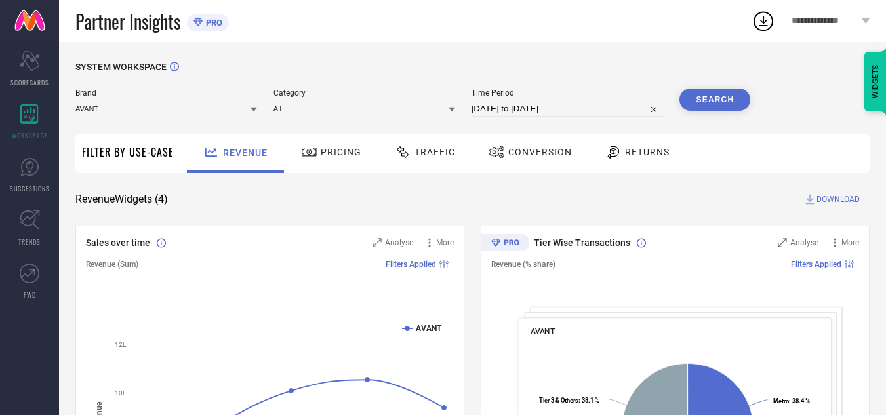
select select "7"
select select "2025"
select select "8"
select select "2025"
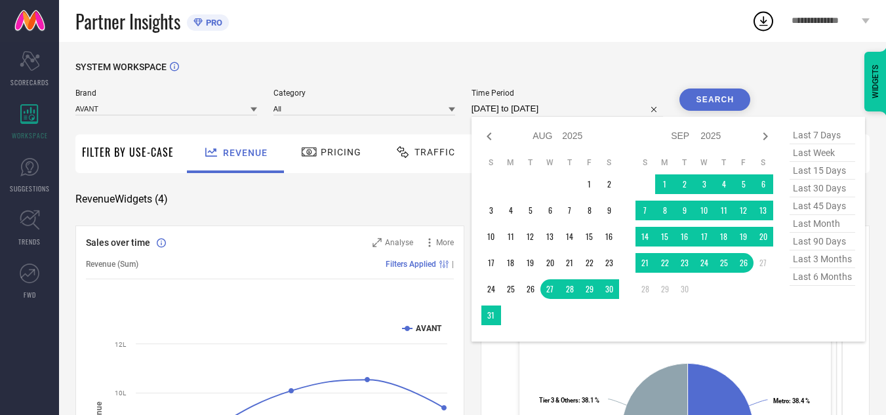
click at [550, 106] on input "[DATE] to [DATE]" at bounding box center [568, 109] width 192 height 16
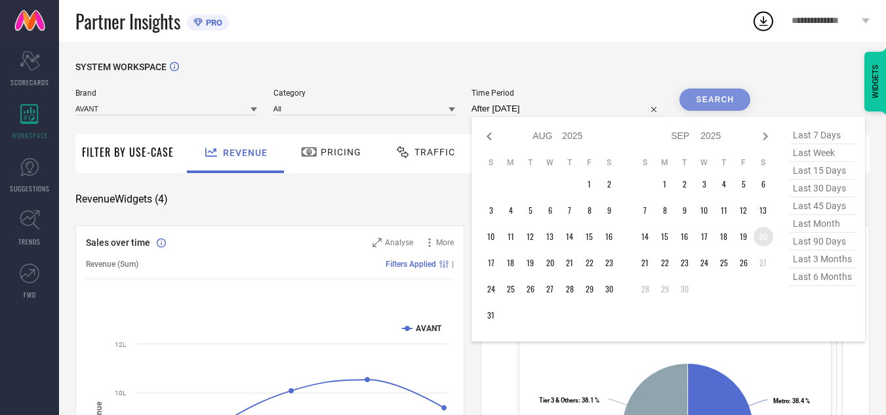
click at [763, 238] on td "20" at bounding box center [764, 237] width 20 height 20
type input "[DATE] to [DATE]"
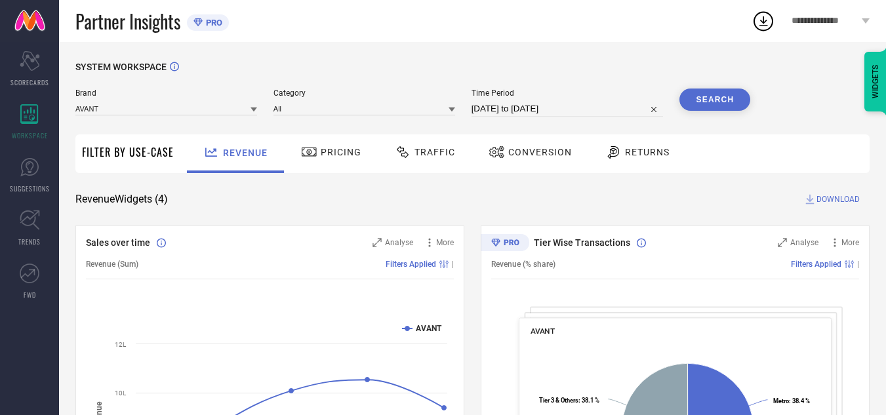
click at [726, 102] on button "Search" at bounding box center [715, 100] width 71 height 22
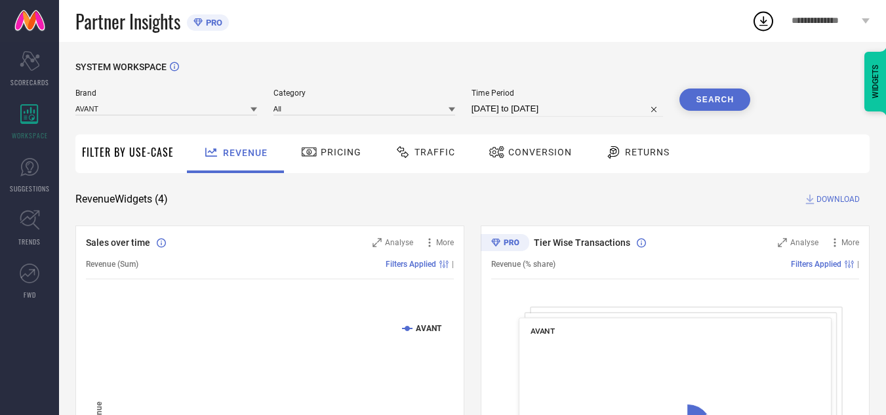
click at [404, 159] on icon at bounding box center [403, 152] width 16 height 16
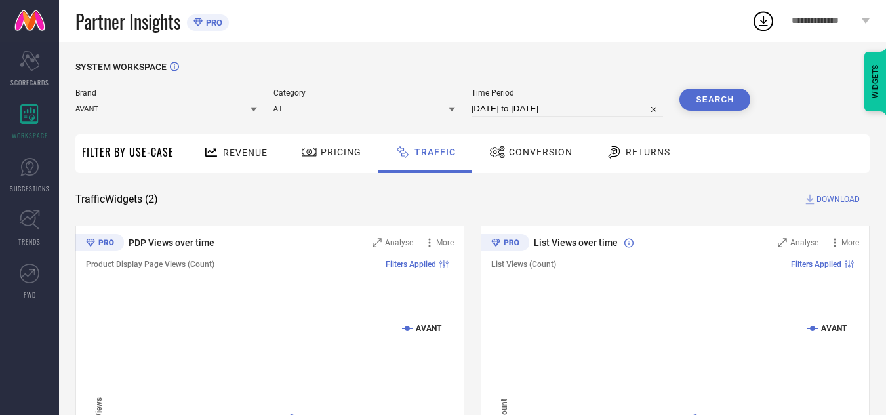
click at [832, 201] on span "DOWNLOAD" at bounding box center [838, 199] width 43 height 13
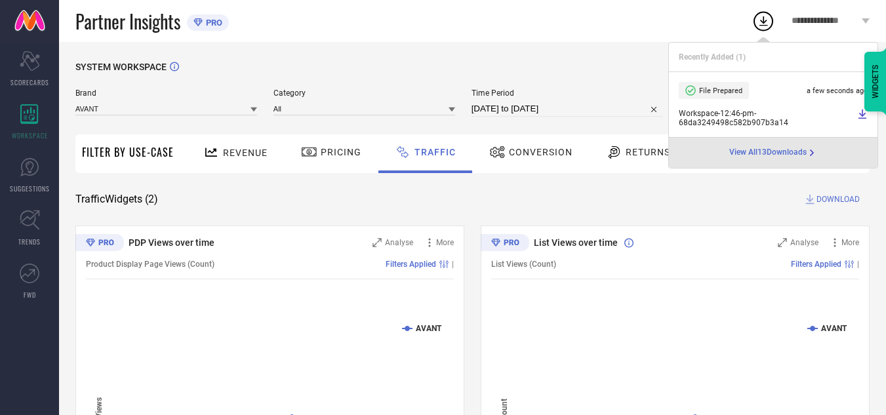
select select "8"
select select "2025"
select select "9"
select select "2025"
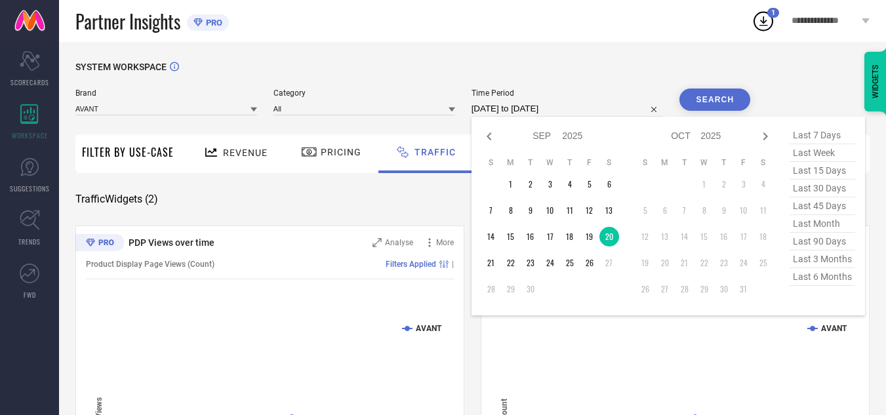
click at [511, 115] on input "[DATE] to [DATE]" at bounding box center [568, 109] width 192 height 16
click at [495, 267] on td "21" at bounding box center [492, 263] width 20 height 20
type input "[DATE] to [DATE]"
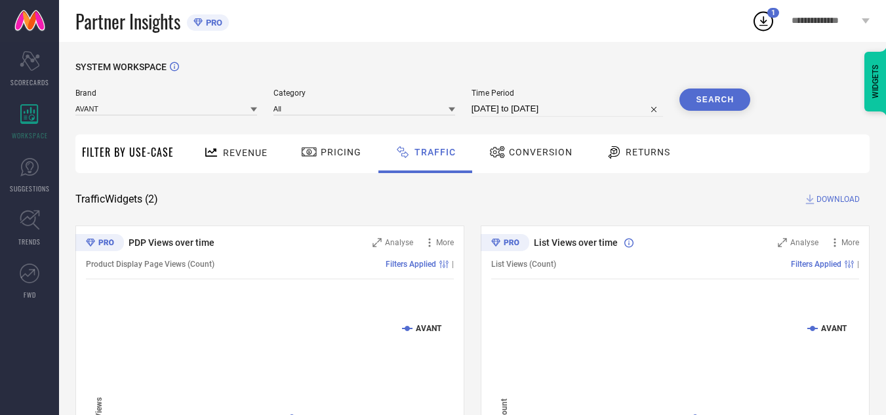
click at [707, 94] on button "Search" at bounding box center [715, 100] width 71 height 22
click at [832, 196] on span "DOWNLOAD" at bounding box center [838, 199] width 43 height 13
click at [598, 60] on div "SYSTEM WORKSPACE Brand AVANT Category All Time Period [DATE] to [DATE] Search F…" at bounding box center [472, 307] width 827 height 531
select select "8"
select select "2025"
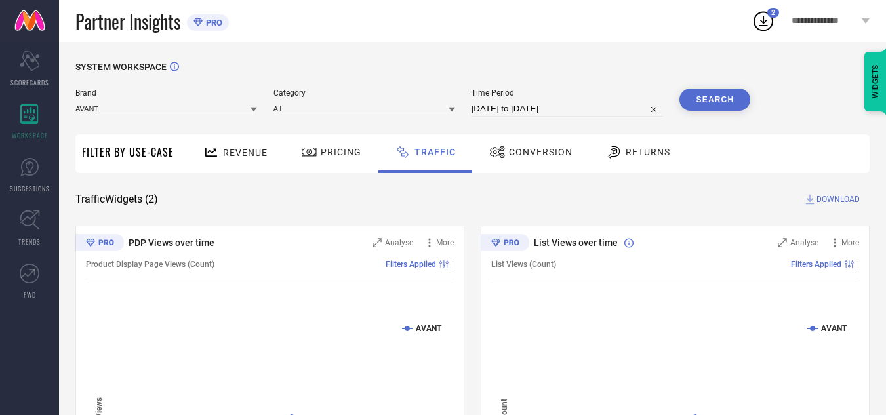
select select "9"
select select "2025"
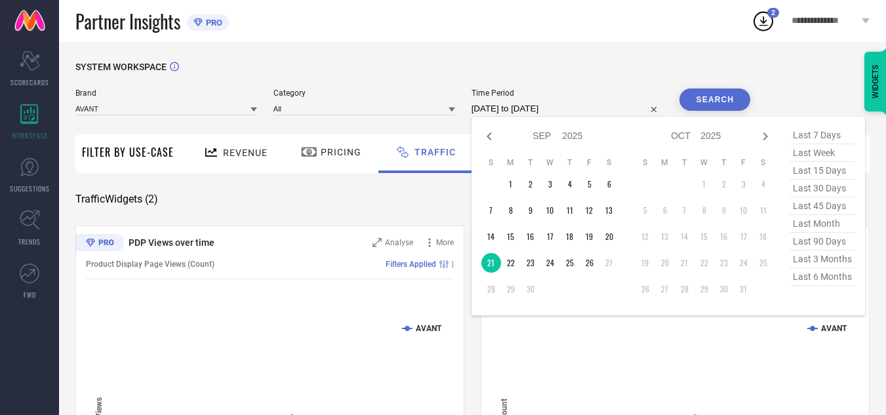
click at [556, 107] on input "[DATE] to [DATE]" at bounding box center [568, 109] width 192 height 16
click at [510, 266] on td "22" at bounding box center [511, 263] width 20 height 20
type input "[DATE] to [DATE]"
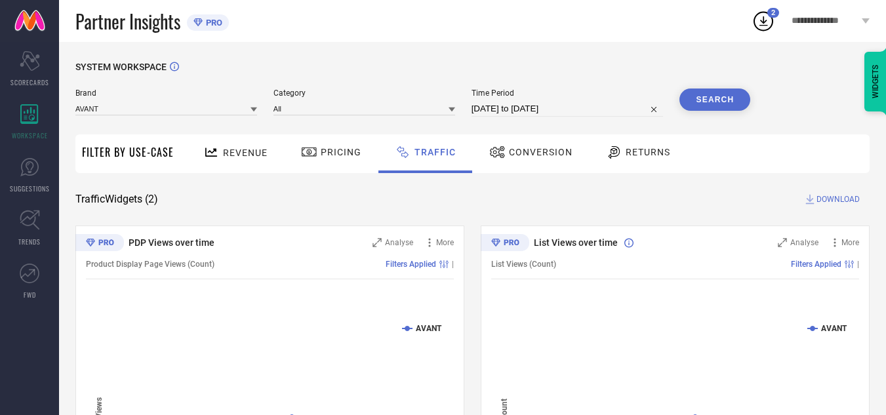
click at [711, 100] on button "Search" at bounding box center [715, 100] width 71 height 22
click at [835, 199] on span "DOWNLOAD" at bounding box center [838, 199] width 43 height 13
click at [495, 56] on div "SYSTEM WORKSPACE Brand AVANT Category All Time Period [DATE] to [DATE] Search F…" at bounding box center [472, 307] width 827 height 531
select select "8"
select select "2025"
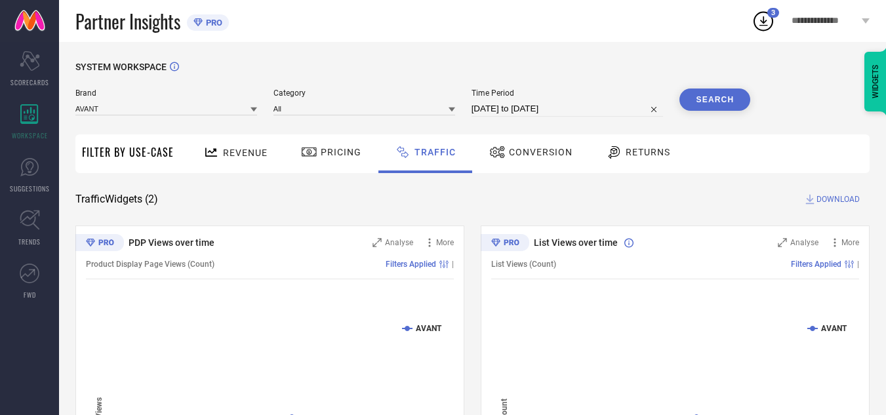
select select "9"
select select "2025"
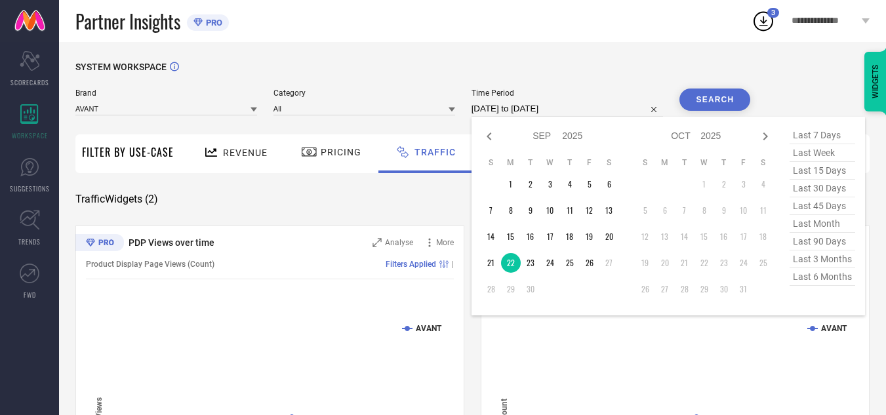
click at [549, 102] on input "[DATE] to [DATE]" at bounding box center [568, 109] width 192 height 16
click at [537, 260] on td "23" at bounding box center [531, 263] width 20 height 20
type input "[DATE] to [DATE]"
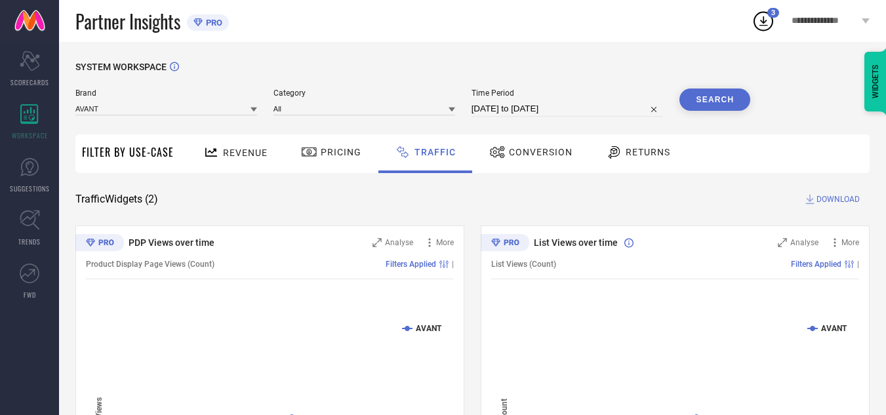
click at [723, 98] on button "Search" at bounding box center [715, 100] width 71 height 22
click at [718, 92] on button "Search" at bounding box center [715, 100] width 71 height 22
click at [839, 199] on span "DOWNLOAD" at bounding box center [838, 199] width 43 height 13
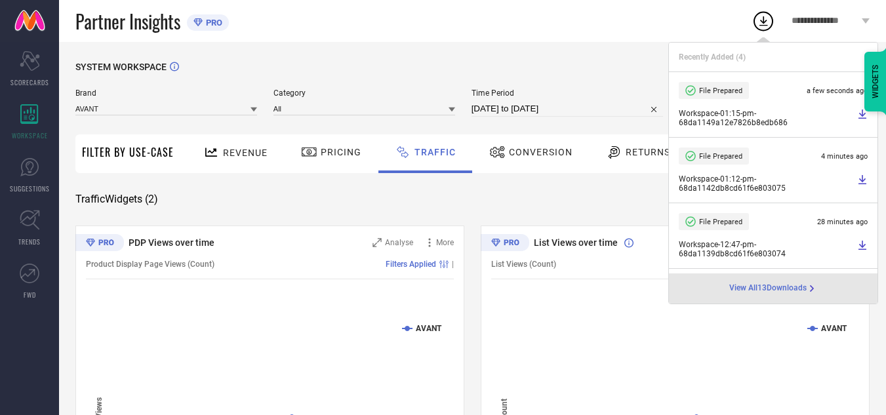
click at [604, 112] on input "[DATE] to [DATE]" at bounding box center [568, 109] width 192 height 16
select select "8"
select select "2025"
select select "9"
select select "2025"
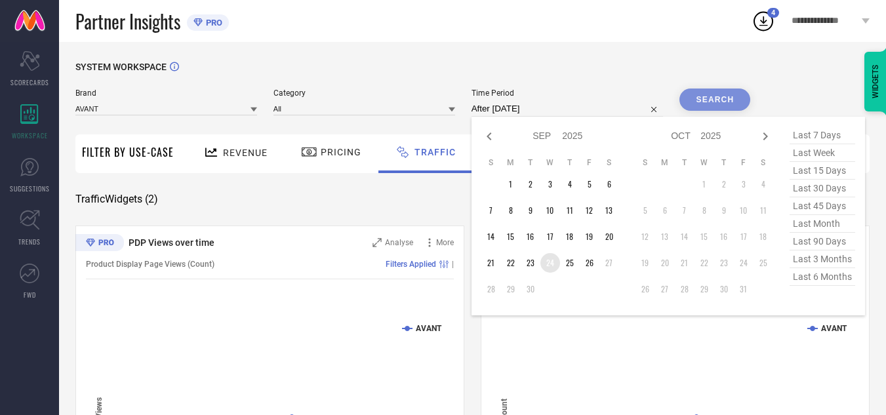
click at [555, 265] on td "24" at bounding box center [551, 263] width 20 height 20
type input "[DATE] to [DATE]"
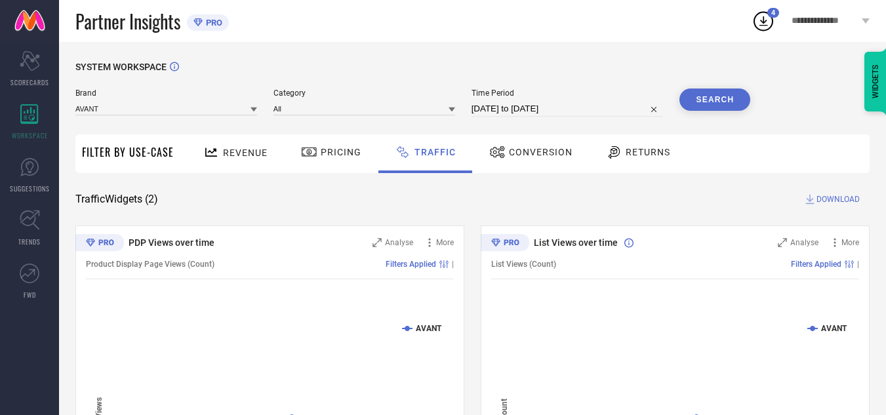
click at [727, 98] on button "Search" at bounding box center [715, 100] width 71 height 22
click at [828, 202] on span "DOWNLOAD" at bounding box center [838, 199] width 43 height 13
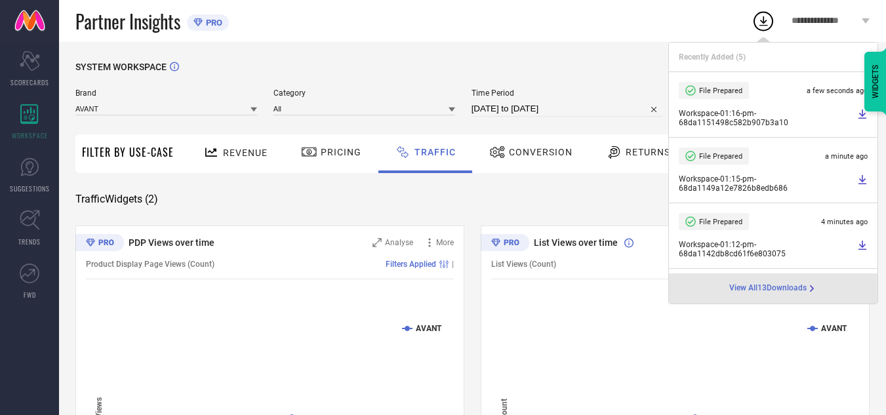
select select "8"
select select "2025"
select select "9"
select select "2025"
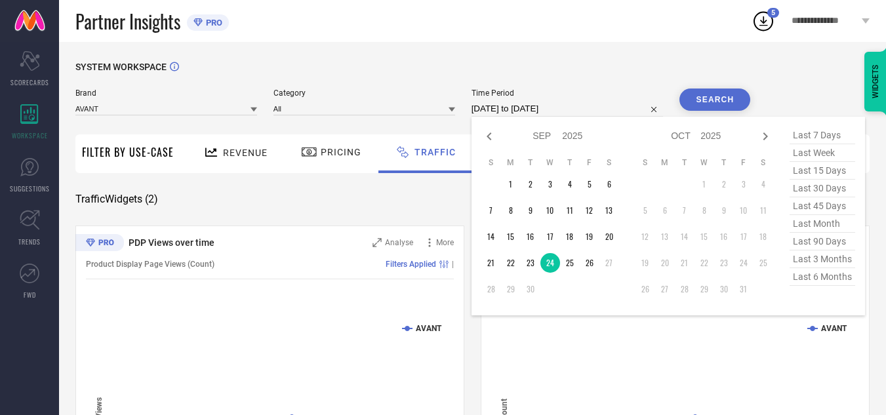
click at [541, 106] on input "[DATE] to [DATE]" at bounding box center [568, 109] width 192 height 16
click at [569, 265] on td "25" at bounding box center [570, 263] width 20 height 20
type input "[DATE] to [DATE]"
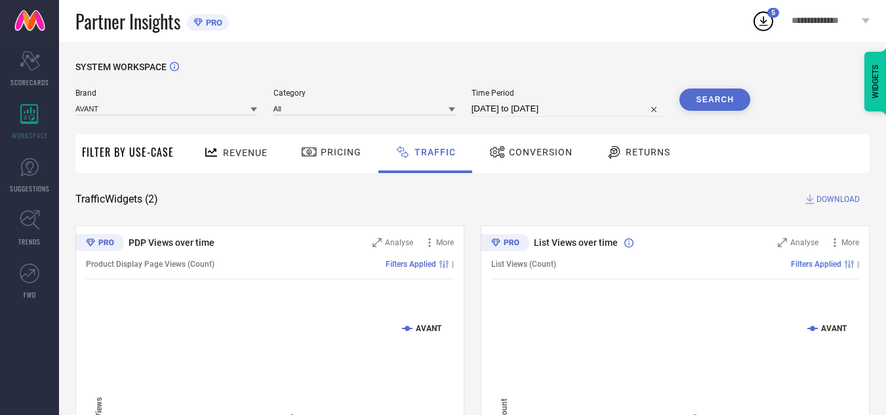
click at [720, 104] on button "Search" at bounding box center [715, 100] width 71 height 22
click at [838, 197] on span "DOWNLOAD" at bounding box center [838, 199] width 43 height 13
click at [596, 83] on div "SYSTEM WORKSPACE" at bounding box center [472, 75] width 795 height 27
click at [730, 103] on button "Search" at bounding box center [715, 100] width 71 height 22
click at [837, 196] on span "DOWNLOAD" at bounding box center [838, 199] width 43 height 13
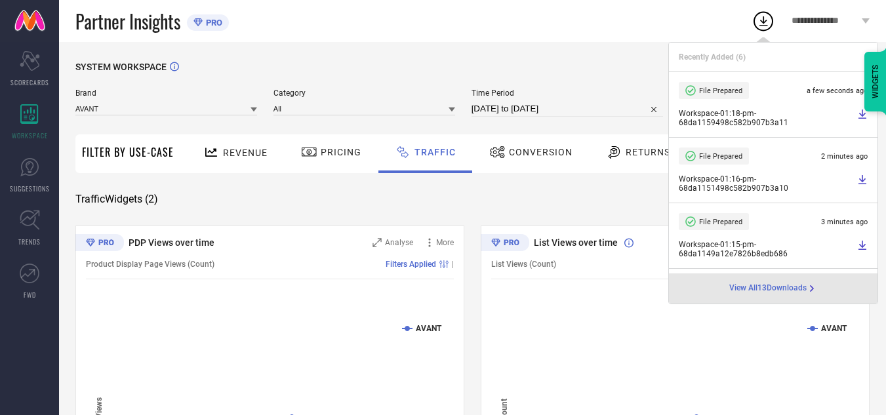
select select "8"
select select "2025"
select select "9"
select select "2025"
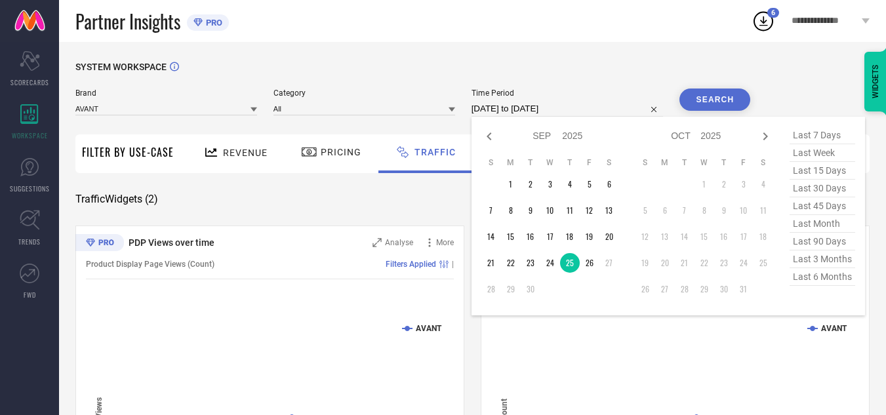
click at [547, 109] on input "[DATE] to [DATE]" at bounding box center [568, 109] width 192 height 16
click at [595, 268] on td "26" at bounding box center [590, 263] width 20 height 20
type input "[DATE] to [DATE]"
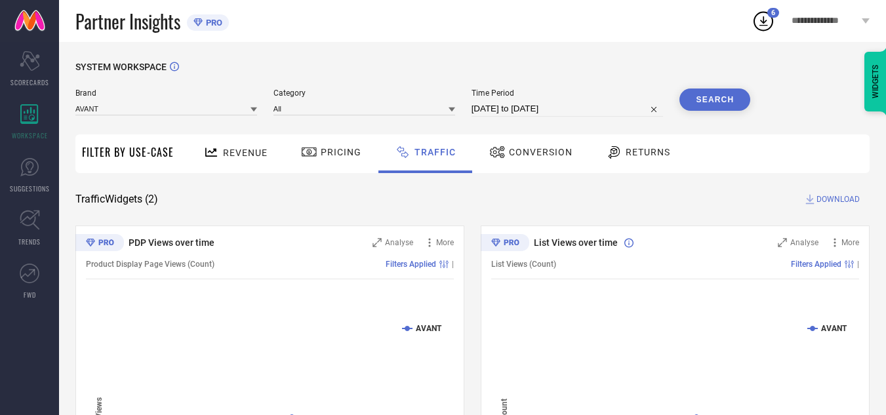
click at [715, 99] on button "Search" at bounding box center [715, 100] width 71 height 22
click at [835, 197] on span "DOWNLOAD" at bounding box center [838, 199] width 43 height 13
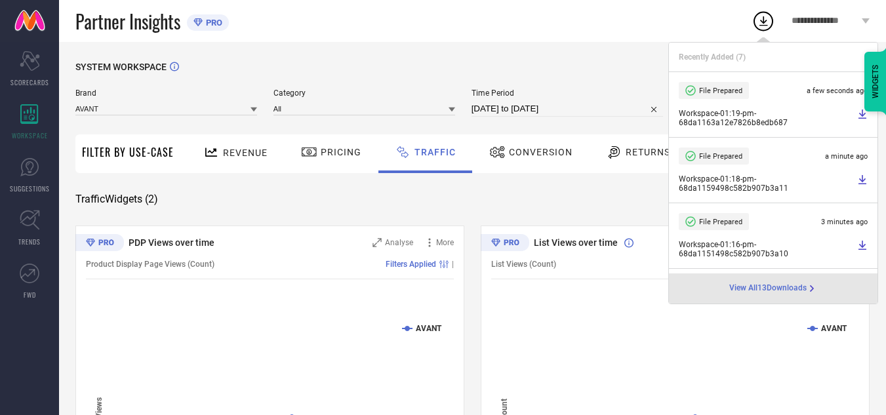
select select "8"
select select "2025"
select select "9"
select select "2025"
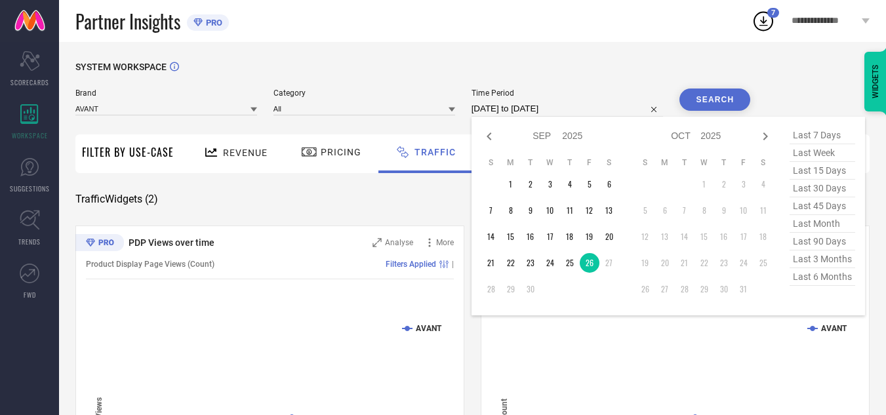
click at [557, 112] on input "[DATE] to [DATE]" at bounding box center [568, 109] width 192 height 16
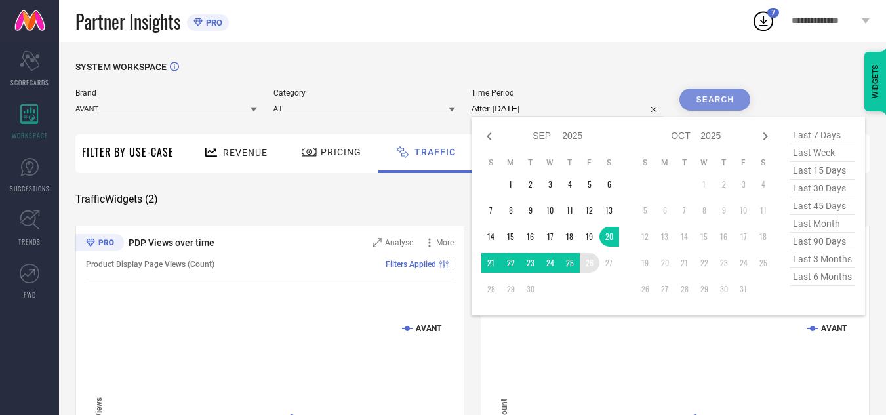
drag, startPoint x: 609, startPoint y: 234, endPoint x: 594, endPoint y: 260, distance: 30.5
click at [594, 260] on tbody "1 2 3 4 5 6 7 8 9 10 11 12 13 14 15 16 17 18 19 20 21 22 23 24 25 26 27 28 29 30" at bounding box center [551, 237] width 138 height 125
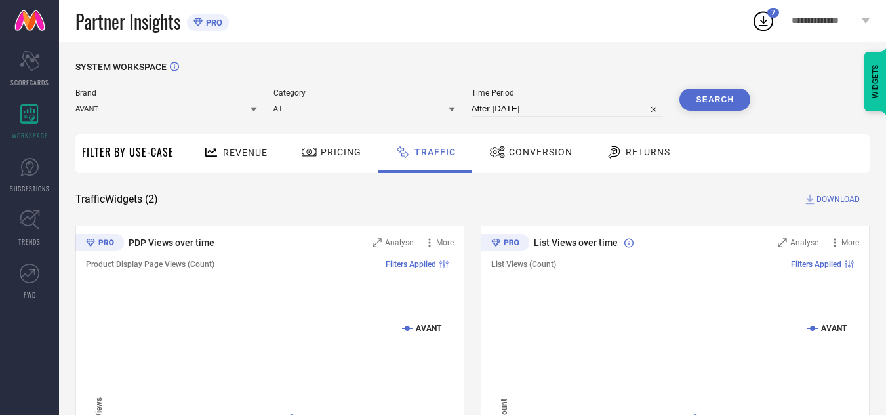
type input "[DATE] to [DATE]"
click at [719, 96] on button "Search" at bounding box center [715, 100] width 71 height 22
click at [842, 199] on span "DOWNLOAD" at bounding box center [838, 199] width 43 height 13
